Goal: Information Seeking & Learning: Learn about a topic

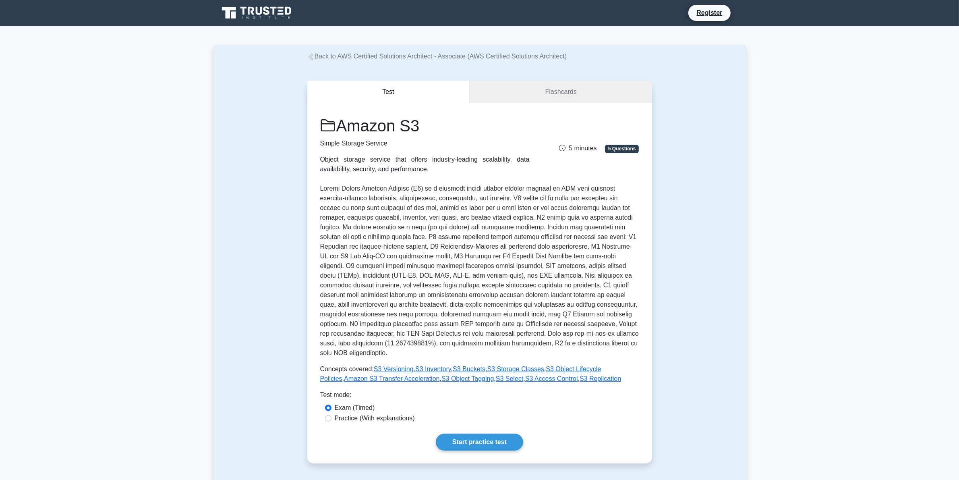
click at [268, 13] on icon at bounding box center [266, 10] width 6 height 8
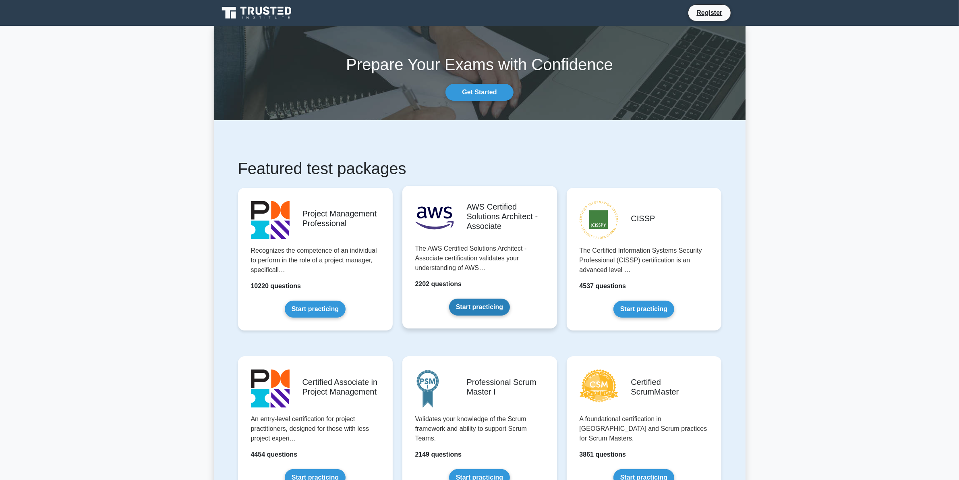
click at [500, 298] on link "Start practicing" at bounding box center [479, 306] width 61 height 17
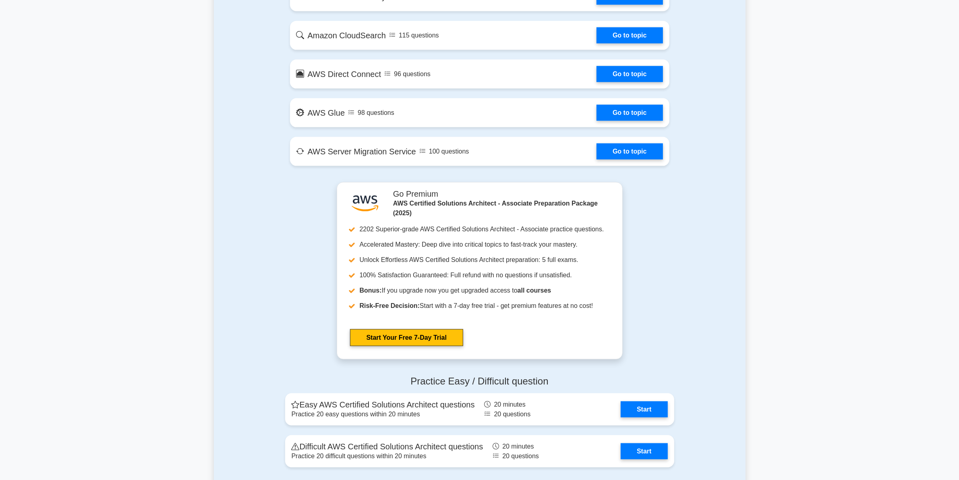
scroll to position [1460, 0]
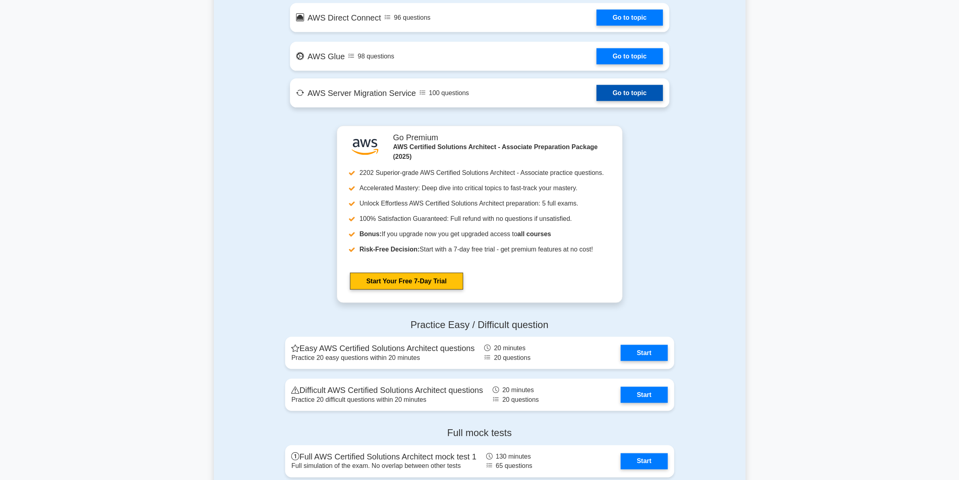
click at [597, 93] on link "Go to topic" at bounding box center [630, 93] width 66 height 16
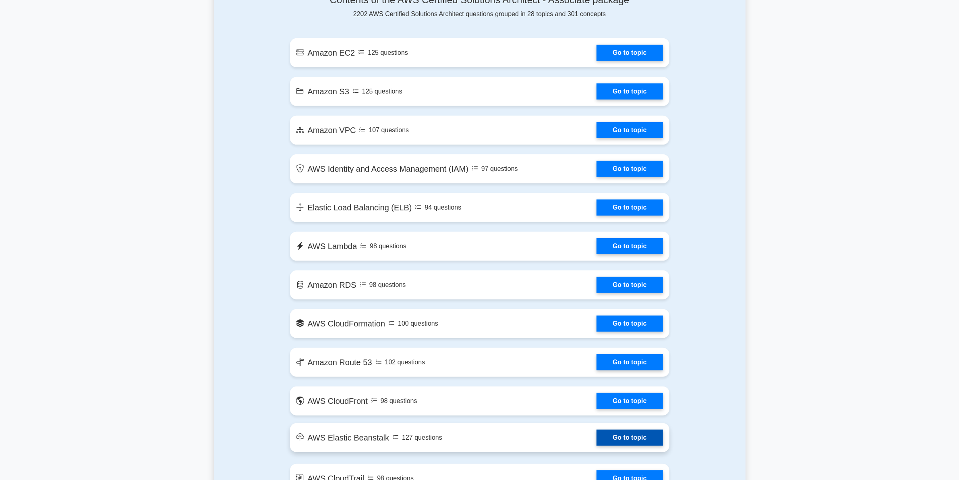
scroll to position [453, 0]
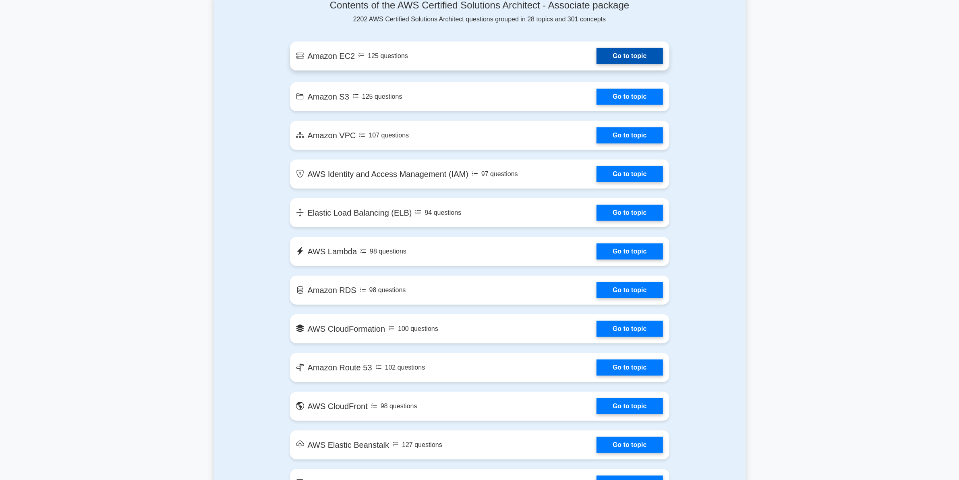
click at [597, 56] on link "Go to topic" at bounding box center [630, 56] width 66 height 16
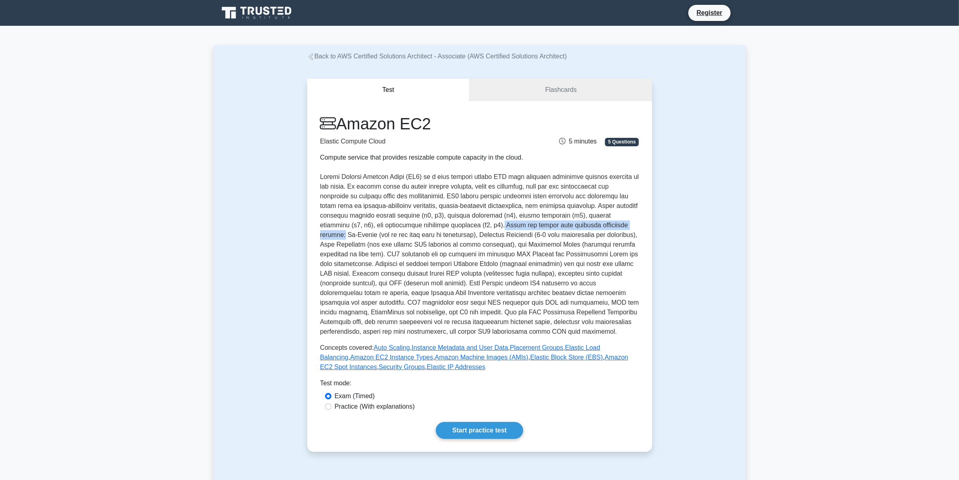
drag, startPoint x: 451, startPoint y: 226, endPoint x: 600, endPoint y: 228, distance: 149.0
click at [600, 228] on p at bounding box center [479, 254] width 319 height 164
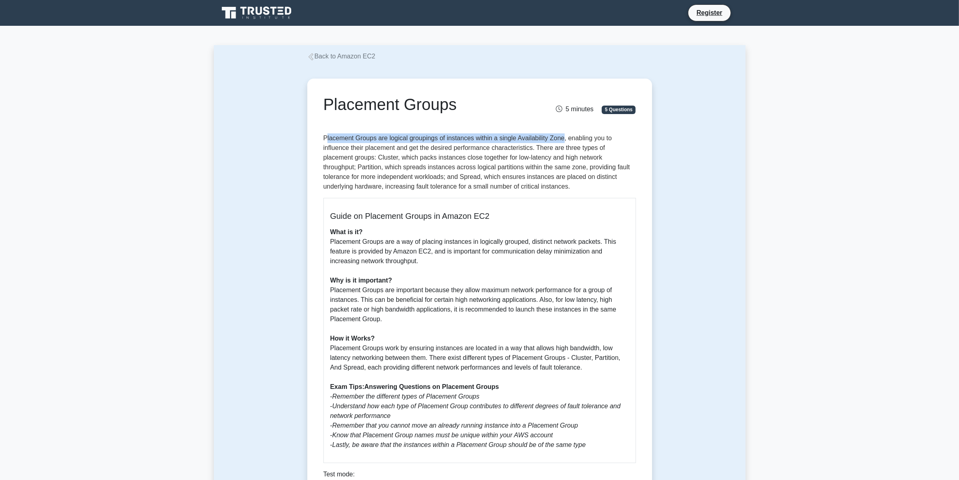
drag, startPoint x: 563, startPoint y: 138, endPoint x: 327, endPoint y: 137, distance: 236.0
click at [327, 137] on p "Placement Groups are logical groupings of instances within a single Availabilit…" at bounding box center [479, 162] width 313 height 58
drag, startPoint x: 327, startPoint y: 149, endPoint x: 533, endPoint y: 147, distance: 205.8
click at [533, 147] on p "Placement Groups are logical groupings of instances within a single Availabilit…" at bounding box center [479, 162] width 313 height 58
drag, startPoint x: 456, startPoint y: 289, endPoint x: 528, endPoint y: 287, distance: 72.1
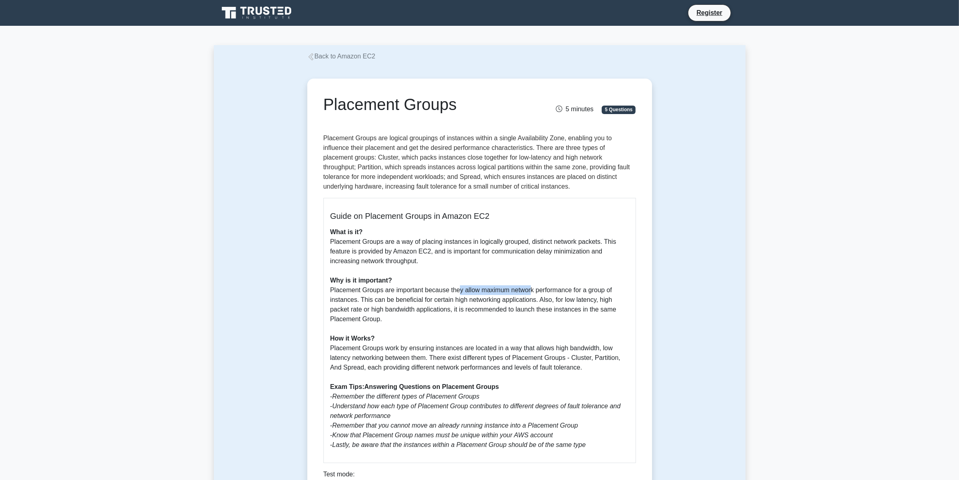
click at [528, 287] on p "What is it? Placement Groups are a way of placing instances in logically groupe…" at bounding box center [479, 338] width 299 height 222
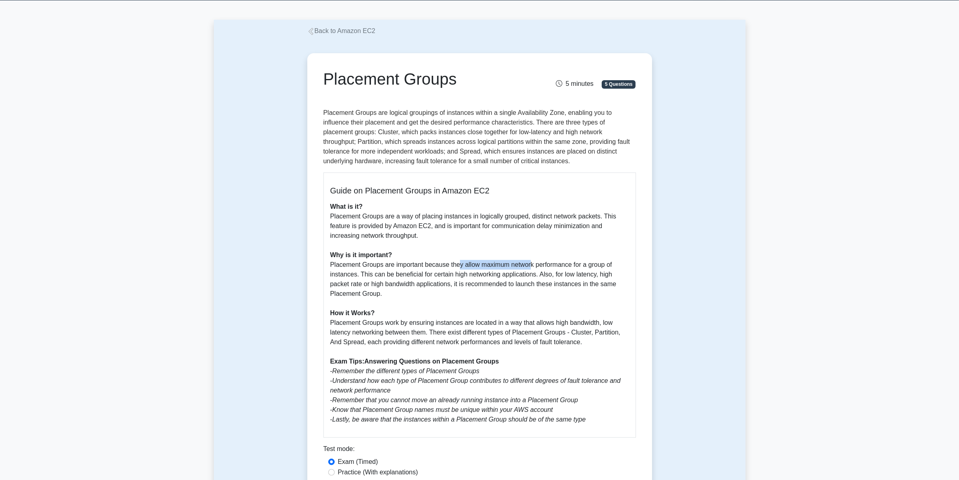
scroll to position [50, 0]
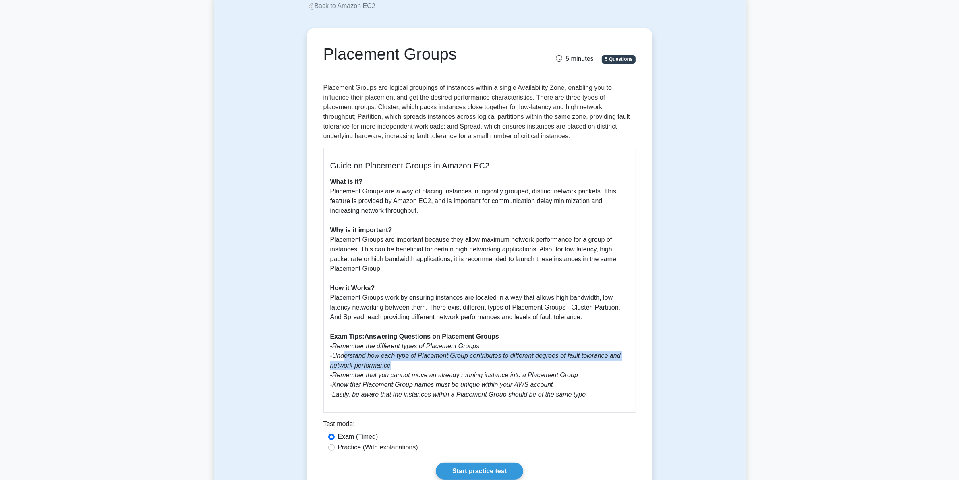
drag, startPoint x: 344, startPoint y: 359, endPoint x: 394, endPoint y: 362, distance: 50.4
click at [394, 362] on p "What is it? Placement Groups are a way of placing instances in logically groupe…" at bounding box center [479, 288] width 299 height 222
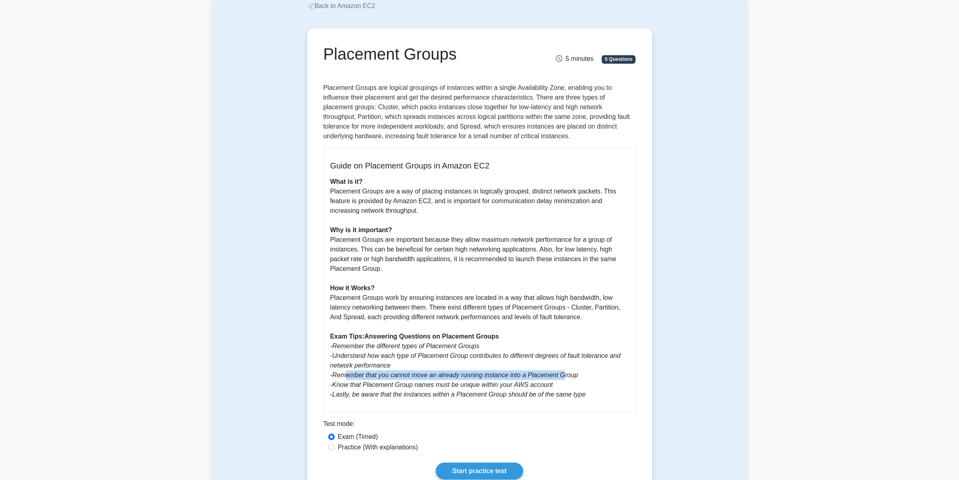
drag, startPoint x: 346, startPoint y: 377, endPoint x: 560, endPoint y: 375, distance: 213.9
click at [560, 375] on icon "Remember that you cannot move an already running instance into a Placement Group" at bounding box center [455, 374] width 246 height 7
drag, startPoint x: 340, startPoint y: 387, endPoint x: 409, endPoint y: 387, distance: 69.7
click at [409, 387] on icon "Know that Placement Group names must be unique within your AWS account" at bounding box center [442, 384] width 221 height 7
drag, startPoint x: 340, startPoint y: 397, endPoint x: 419, endPoint y: 399, distance: 79.4
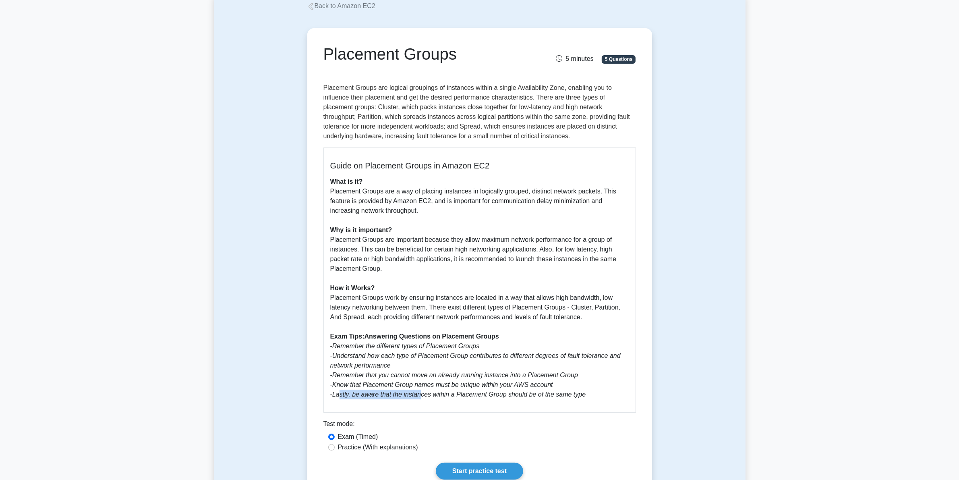
click at [419, 398] on icon "Lastly, be aware that the instances within a Placement Group should be of the s…" at bounding box center [458, 394] width 253 height 7
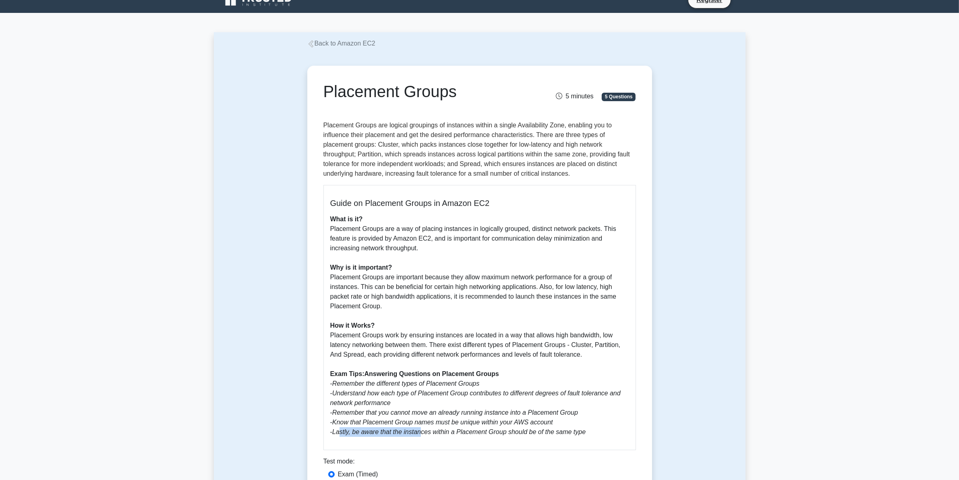
scroll to position [0, 0]
